Goal: Find specific page/section: Find specific page/section

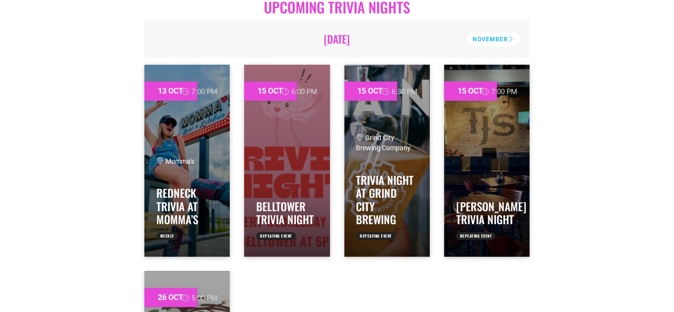
scroll to position [447, 0]
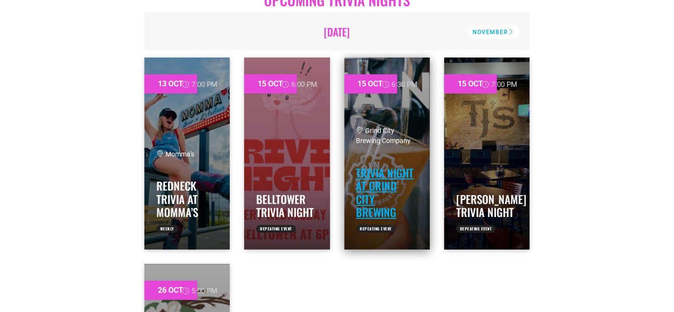
click at [389, 178] on link "Trivia Night at Grind City Brewing" at bounding box center [385, 192] width 58 height 56
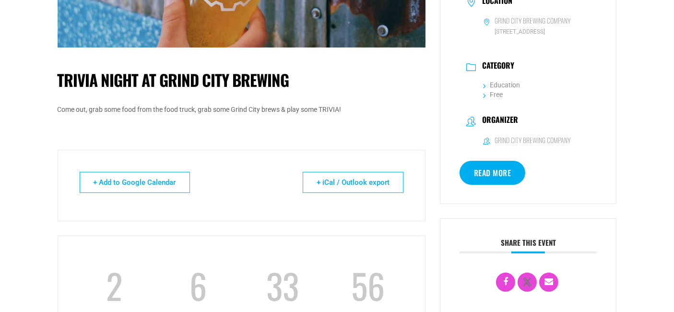
scroll to position [234, 0]
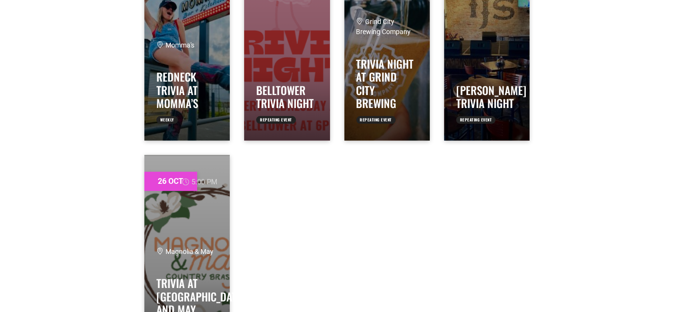
scroll to position [577, 0]
